Goal: Task Accomplishment & Management: Manage account settings

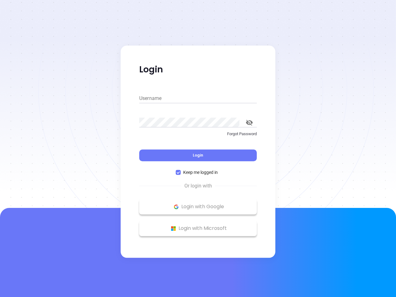
click at [198, 149] on div "Login" at bounding box center [198, 151] width 118 height 19
click at [198, 98] on input "Username" at bounding box center [198, 98] width 118 height 10
click at [249, 123] on icon "toggle password visibility" at bounding box center [249, 123] width 7 height 6
click at [198, 155] on span "Login" at bounding box center [198, 155] width 11 height 5
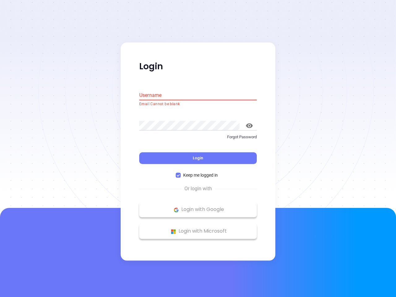
click at [198, 172] on span "Keep me logged in" at bounding box center [201, 175] width 40 height 7
click at [181, 173] on input "Keep me logged in" at bounding box center [178, 175] width 5 height 5
checkbox input "false"
click at [198, 207] on p "Login with Google" at bounding box center [197, 209] width 111 height 9
click at [198, 228] on p "Login with Microsoft" at bounding box center [197, 231] width 111 height 9
